Goal: Task Accomplishment & Management: Use online tool/utility

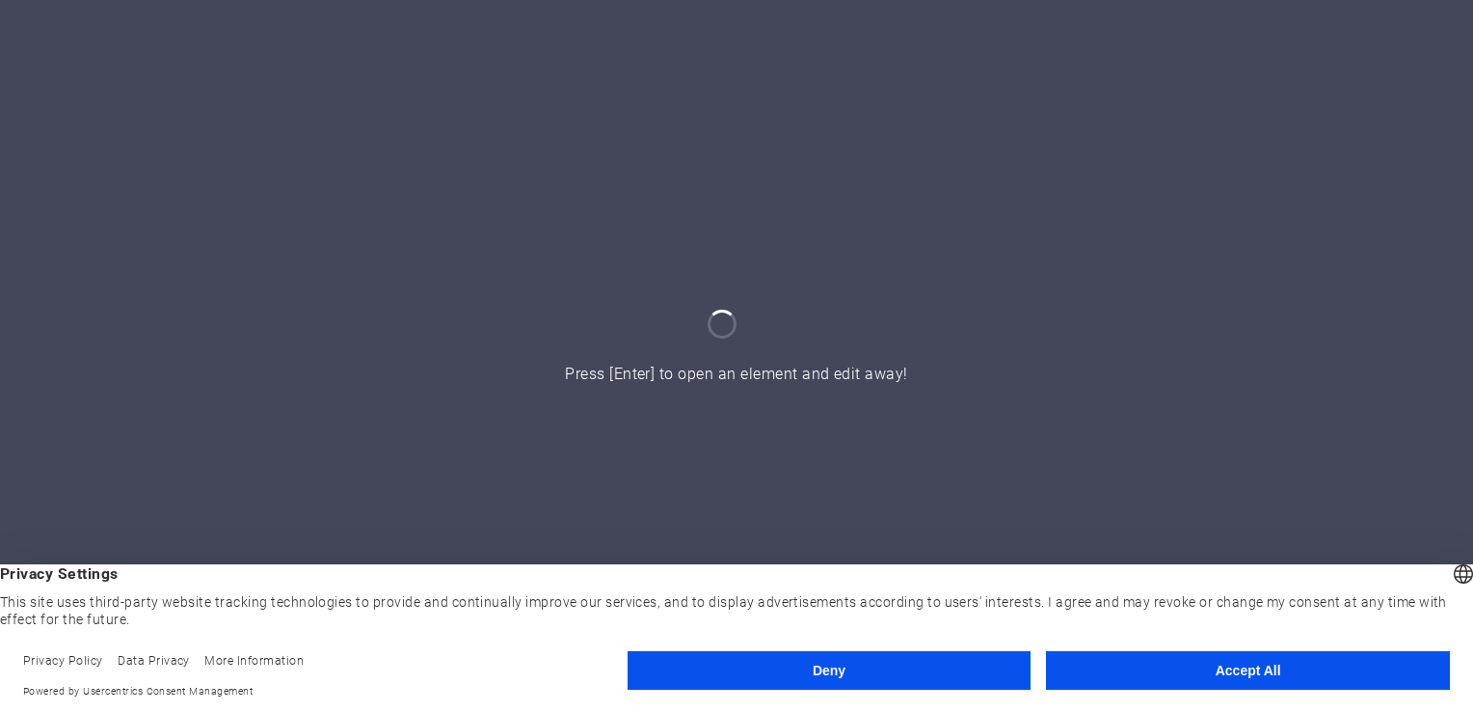
click at [1253, 661] on button "Accept All" at bounding box center [1248, 670] width 404 height 39
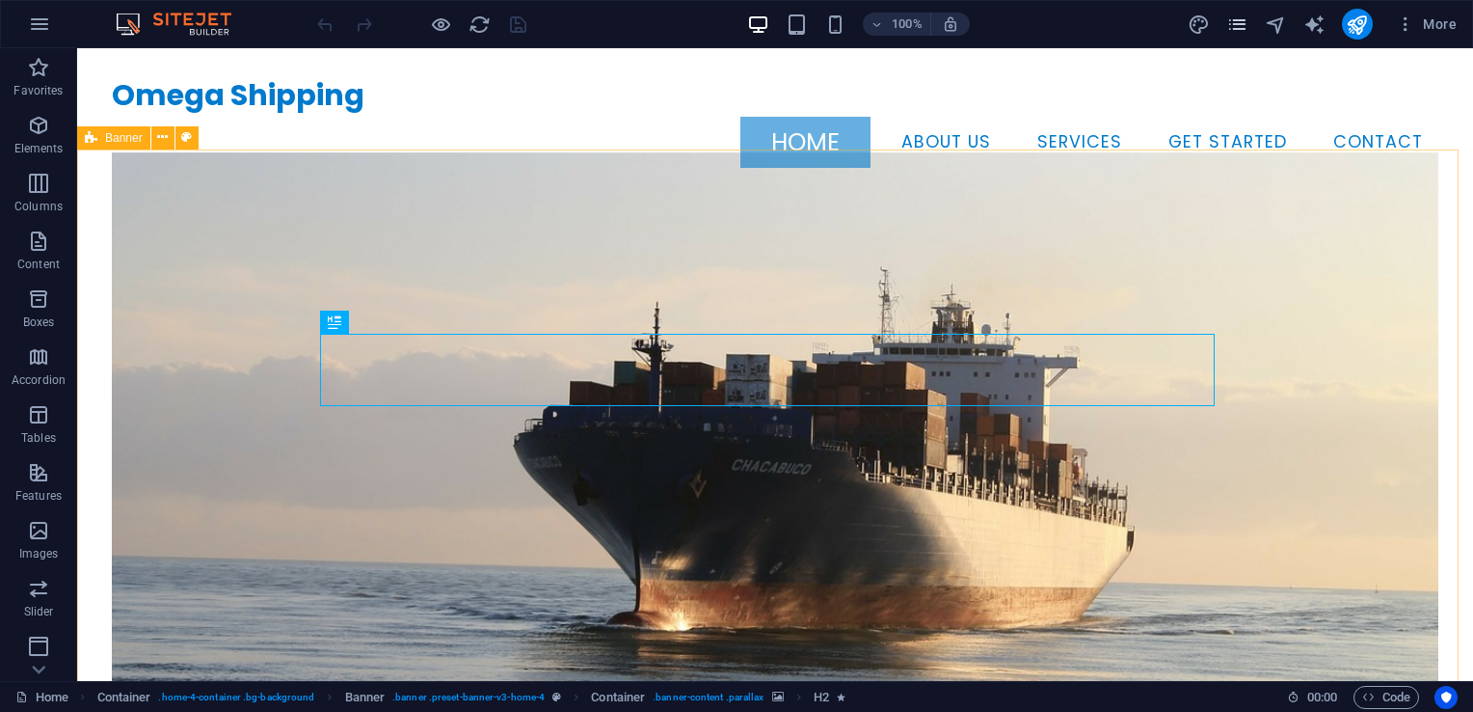
click at [1241, 25] on icon "pages" at bounding box center [1238, 24] width 22 height 22
click at [1234, 40] on div "100% More" at bounding box center [736, 24] width 1471 height 46
click at [1238, 30] on icon "pages" at bounding box center [1238, 24] width 22 height 22
click at [1239, 27] on icon "pages" at bounding box center [1238, 24] width 22 height 22
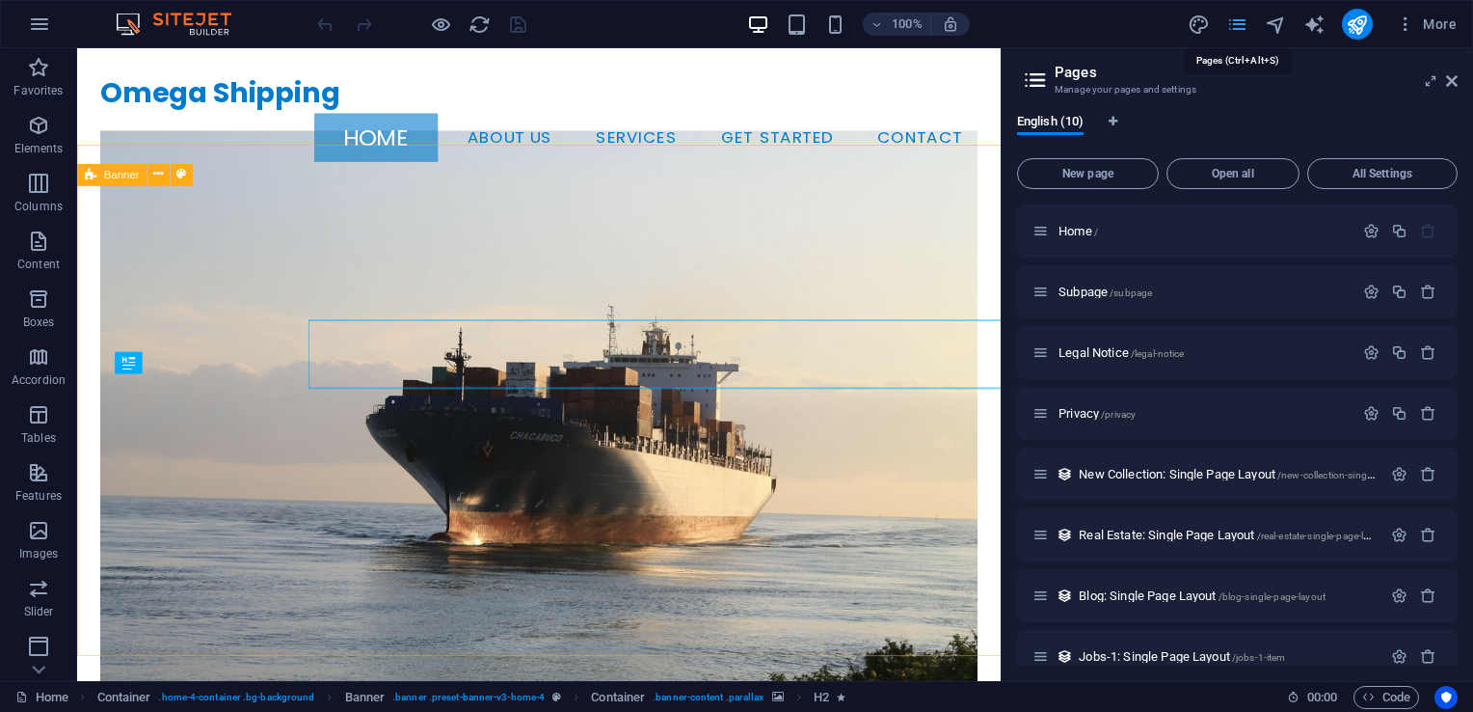
click at [1239, 28] on icon "pages" at bounding box center [1238, 24] width 22 height 22
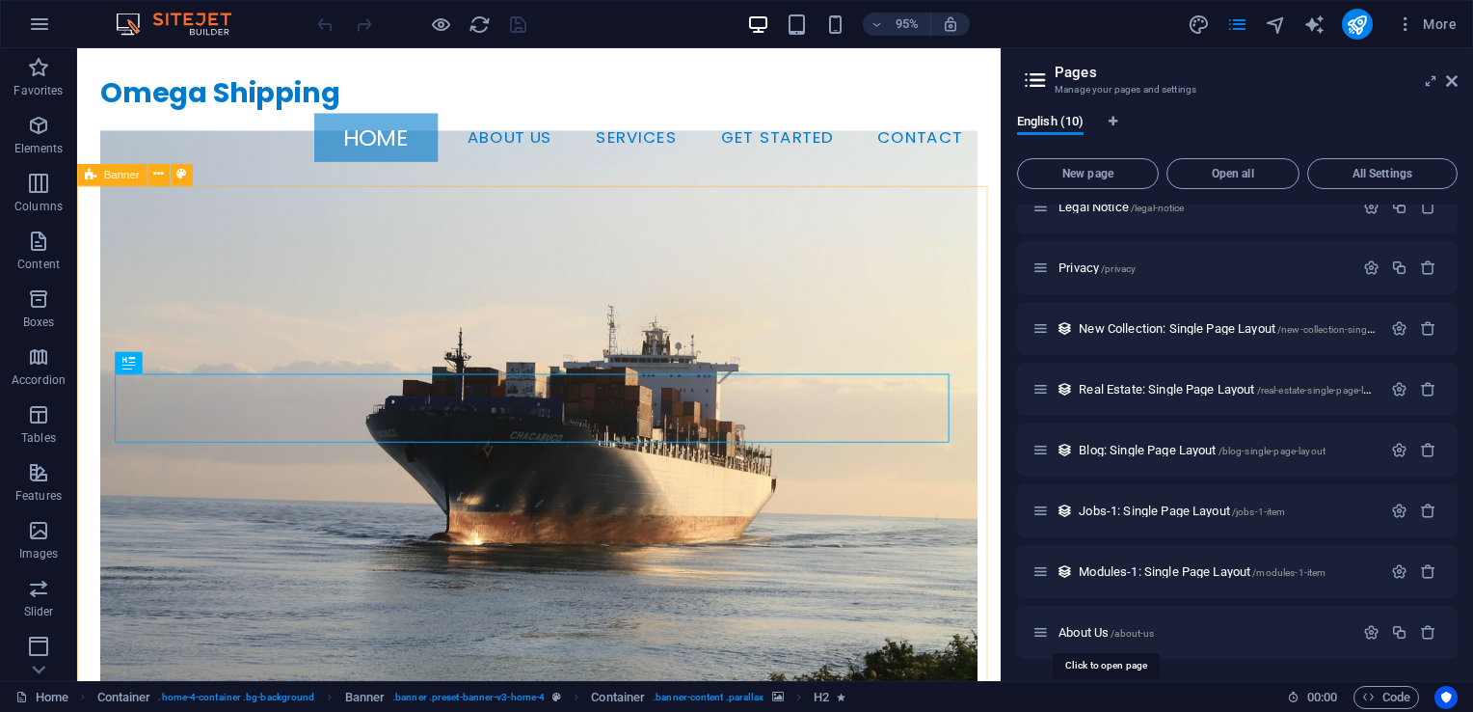
click at [1111, 632] on span "About Us /about-us" at bounding box center [1106, 632] width 95 height 14
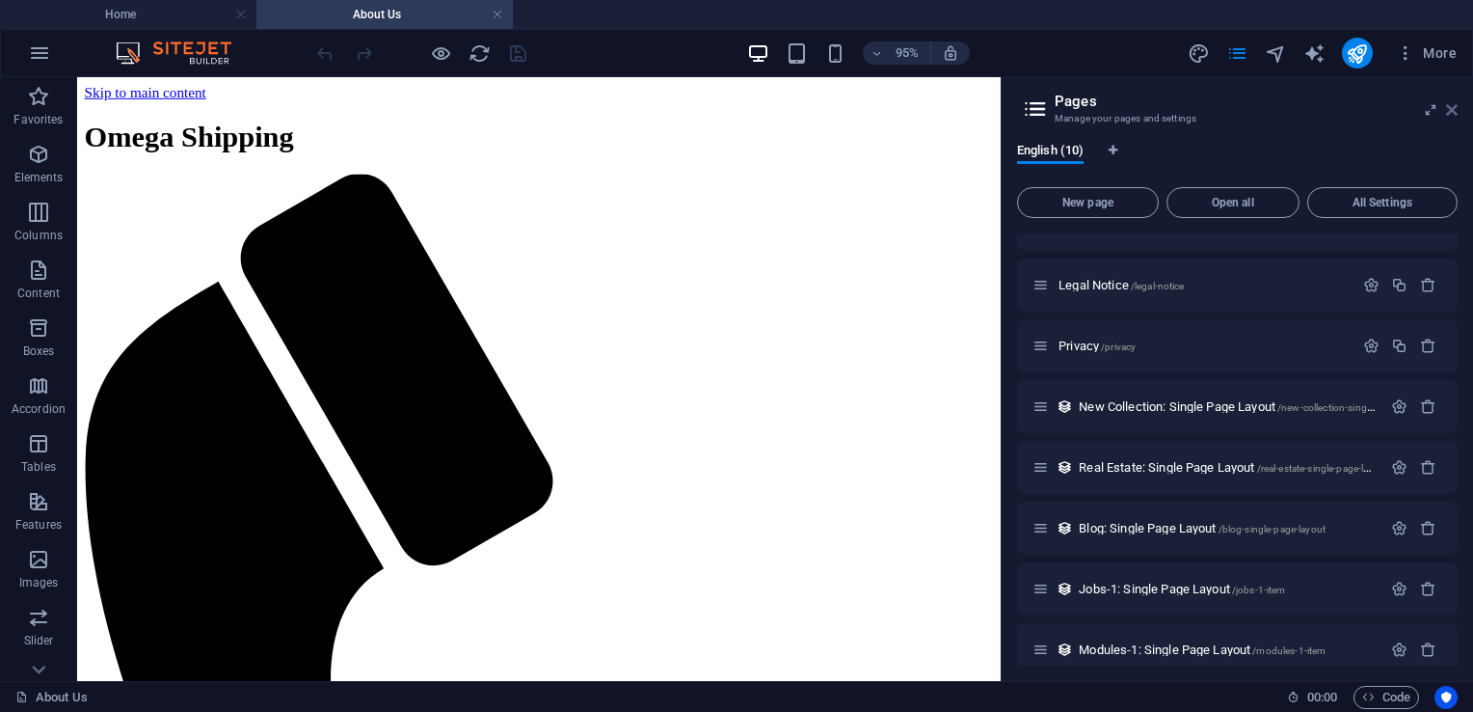
click at [1456, 113] on icon at bounding box center [1452, 109] width 12 height 15
